Goal: Transaction & Acquisition: Download file/media

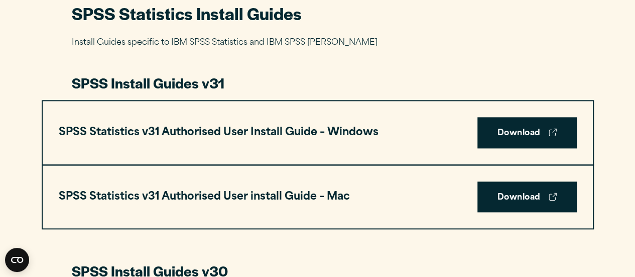
scroll to position [488, 0]
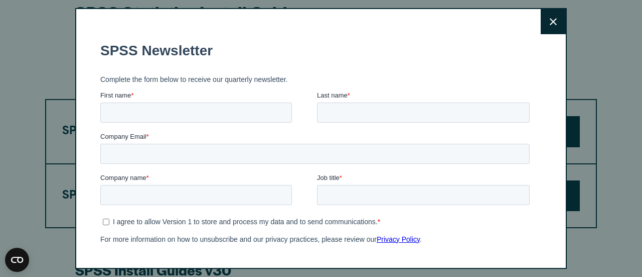
click at [550, 25] on icon at bounding box center [553, 21] width 7 height 7
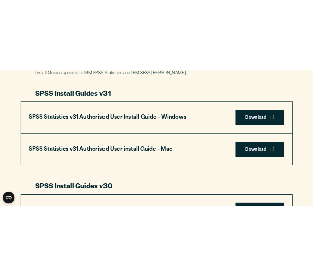
scroll to position [528, 0]
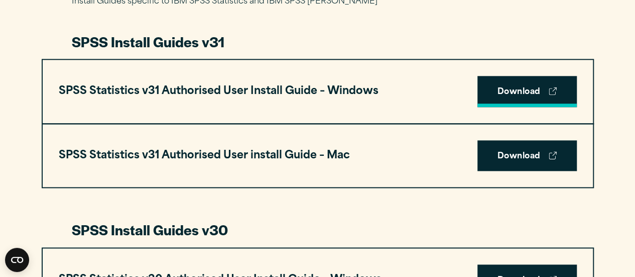
click at [492, 89] on link "Download" at bounding box center [526, 91] width 99 height 31
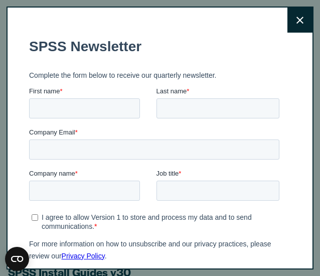
click at [288, 26] on button "Close" at bounding box center [300, 20] width 25 height 25
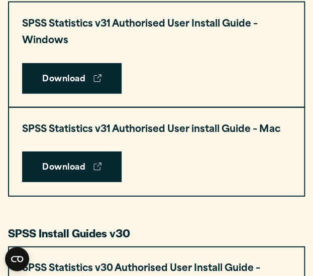
scroll to position [587, 0]
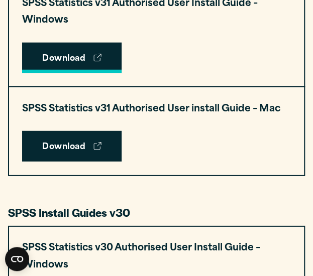
click at [42, 45] on link "Download" at bounding box center [71, 58] width 99 height 31
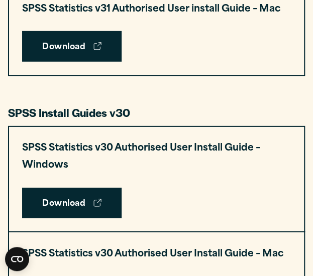
scroll to position [687, 0]
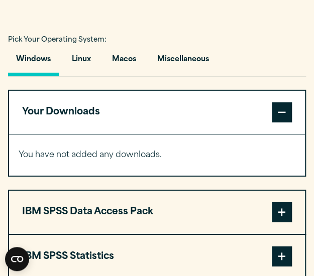
scroll to position [721, 0]
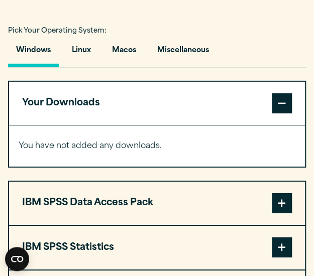
click at [138, 142] on p "You have not added any downloads." at bounding box center [157, 146] width 277 height 15
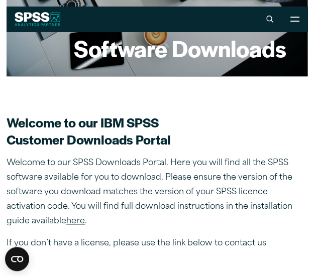
scroll to position [159, 0]
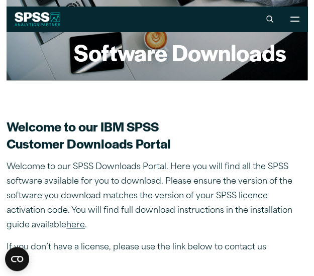
click at [66, 223] on link "here" at bounding box center [75, 225] width 19 height 8
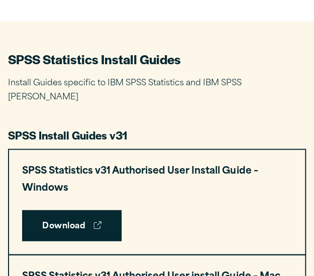
scroll to position [422, 0]
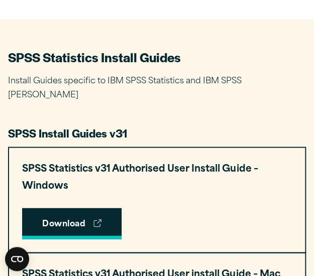
click at [59, 216] on link "Download" at bounding box center [71, 223] width 99 height 31
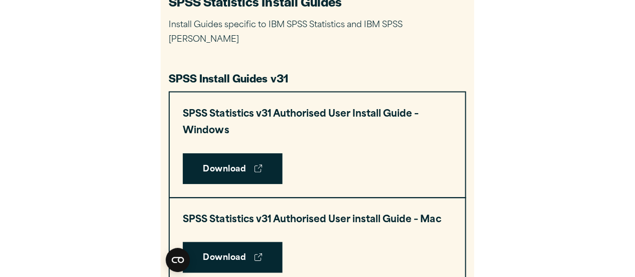
scroll to position [479, 0]
